Goal: Navigation & Orientation: Go to known website

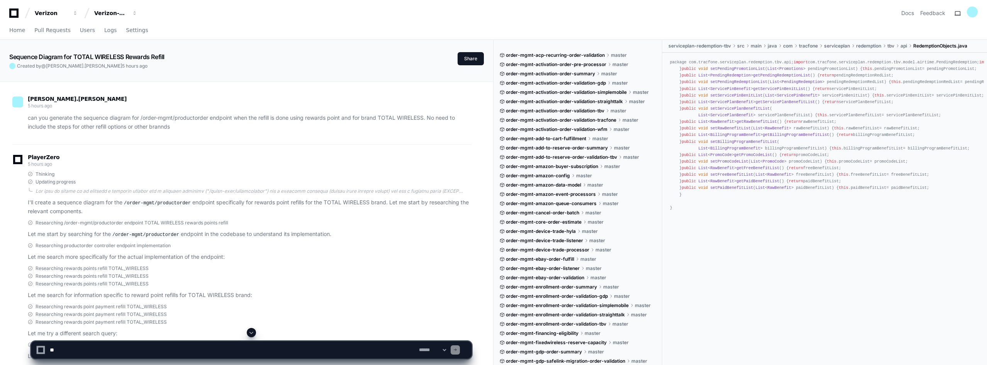
scroll to position [68, 0]
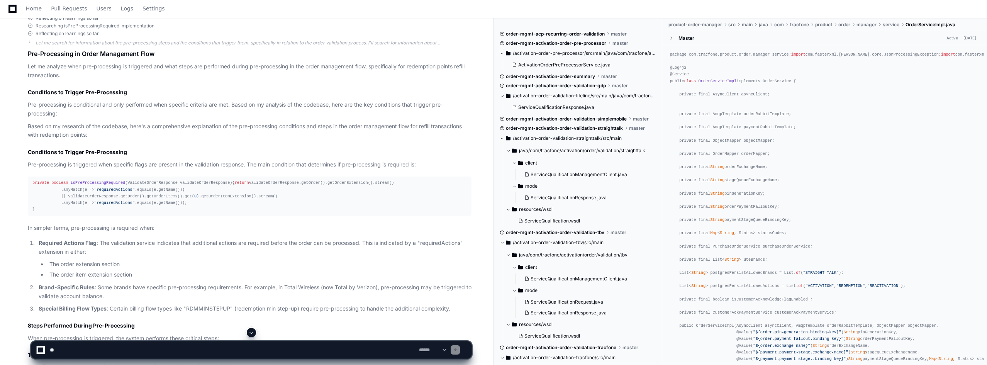
scroll to position [6915, 0]
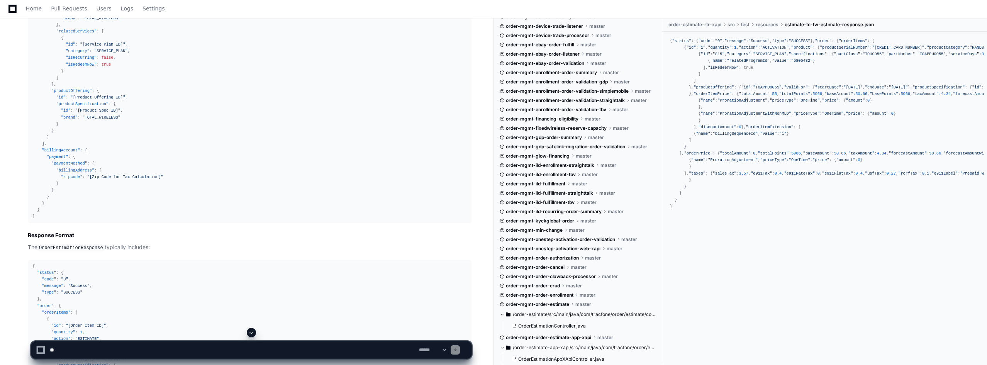
scroll to position [1870, 0]
